Goal: Book appointment/travel/reservation

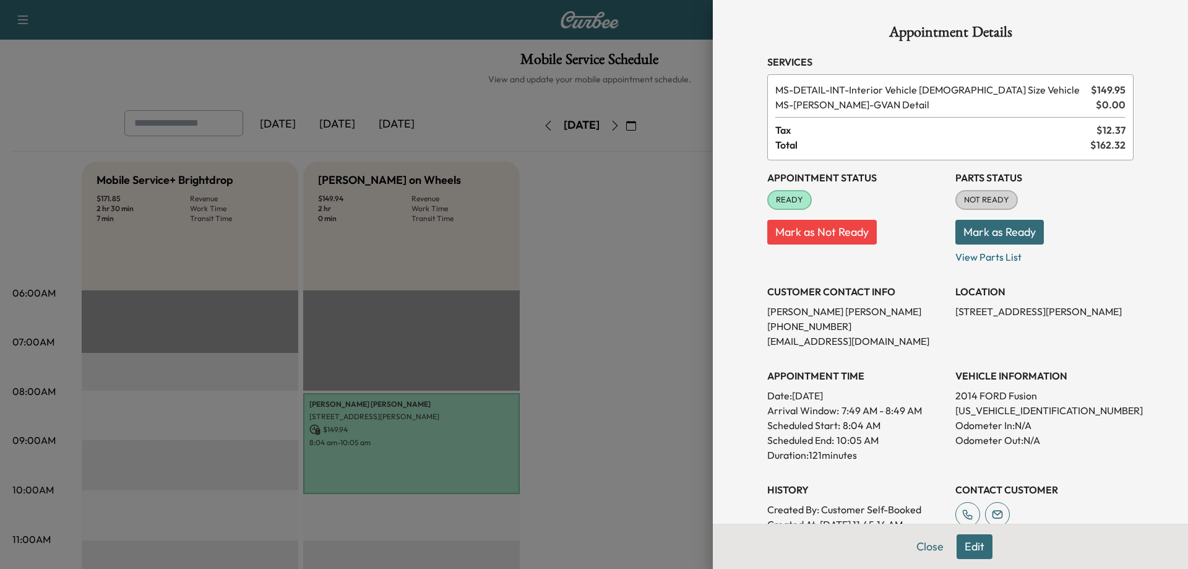
click at [607, 356] on div at bounding box center [594, 284] width 1188 height 569
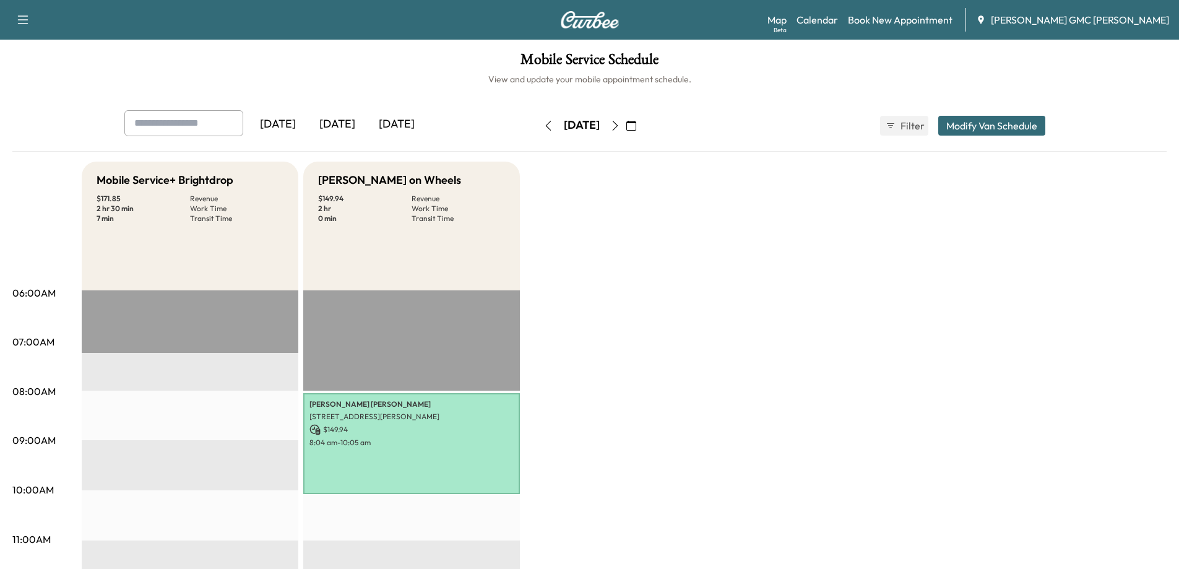
click at [620, 126] on icon "button" at bounding box center [615, 126] width 10 height 10
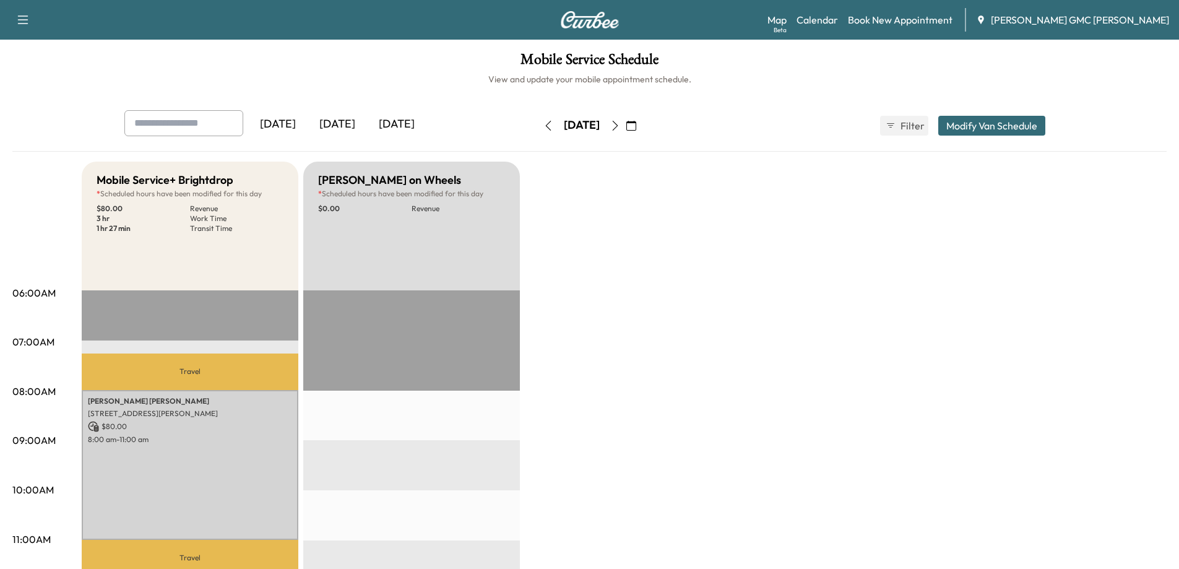
click at [620, 121] on icon "button" at bounding box center [615, 126] width 10 height 10
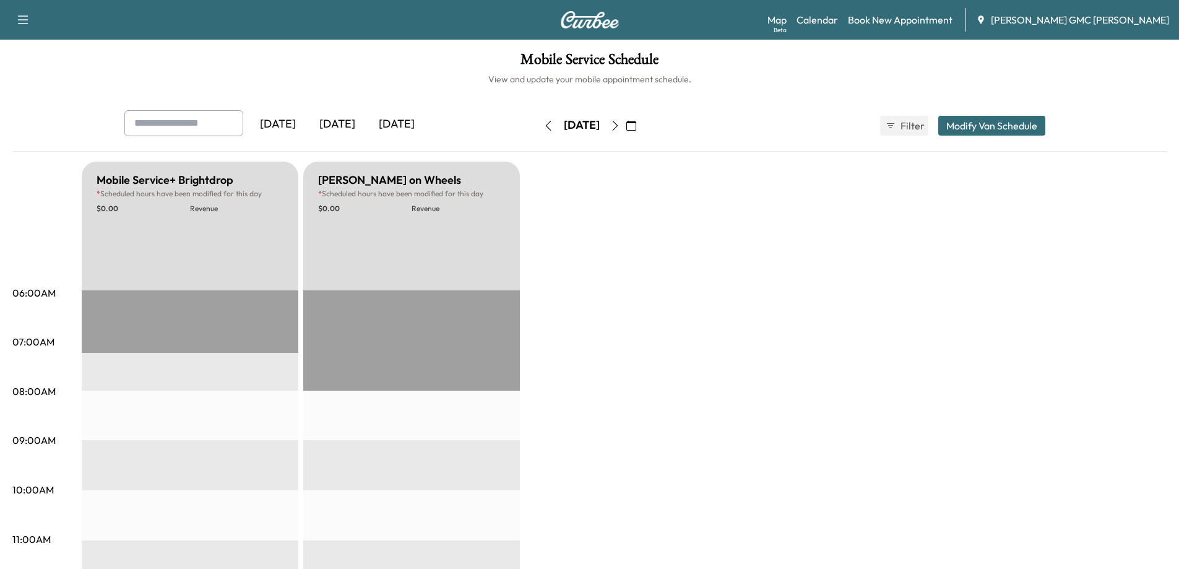
click at [626, 130] on button "button" at bounding box center [615, 126] width 21 height 20
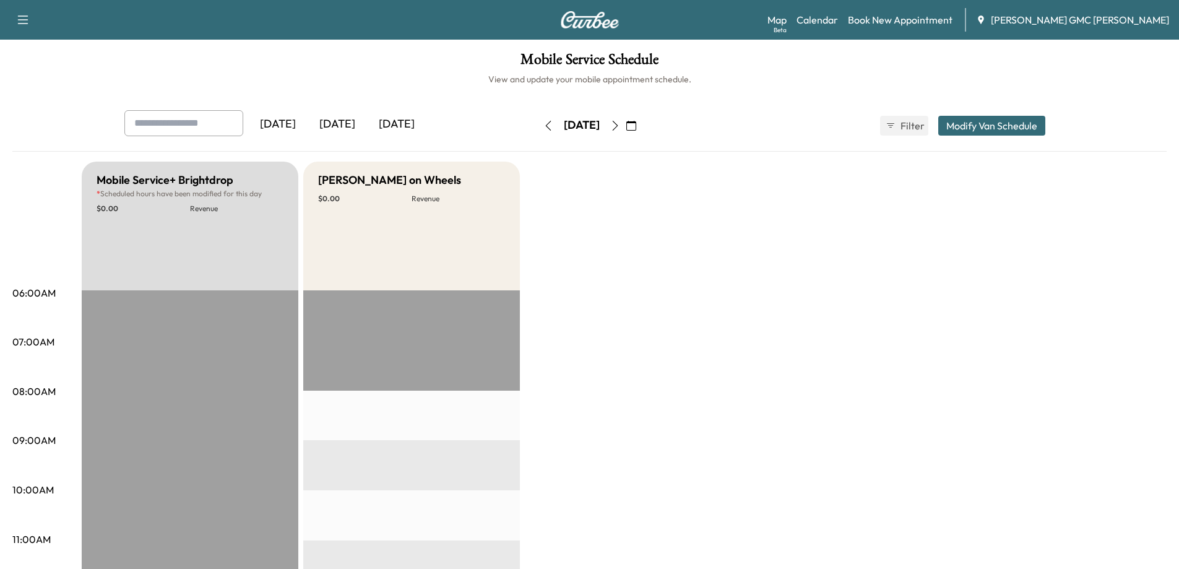
click at [620, 126] on icon "button" at bounding box center [615, 126] width 10 height 10
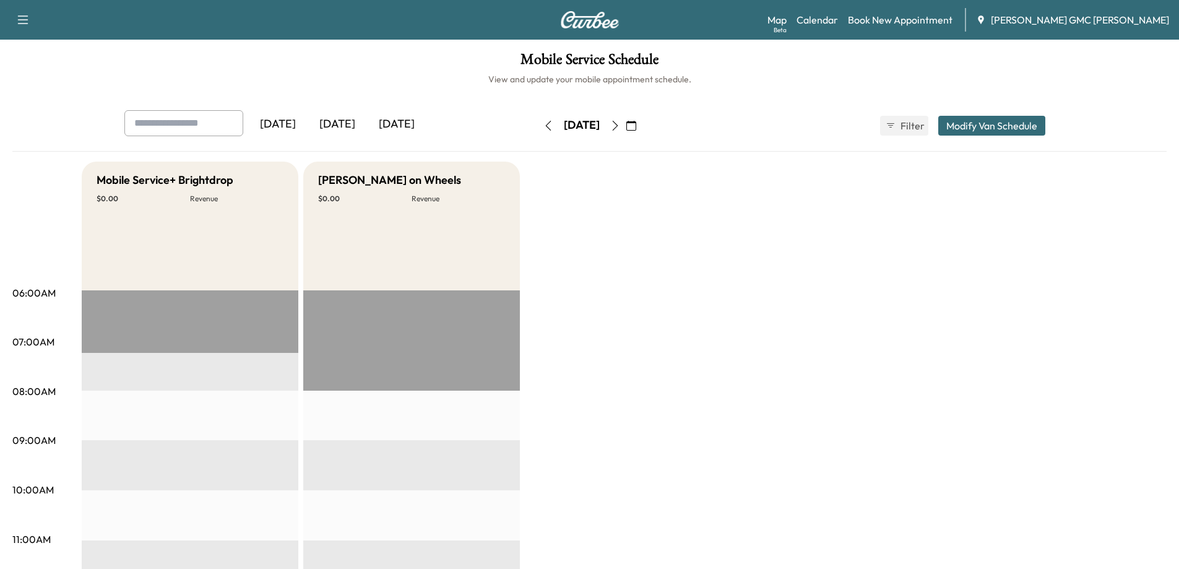
click at [543, 126] on icon "button" at bounding box center [548, 126] width 10 height 10
